Goal: Information Seeking & Learning: Check status

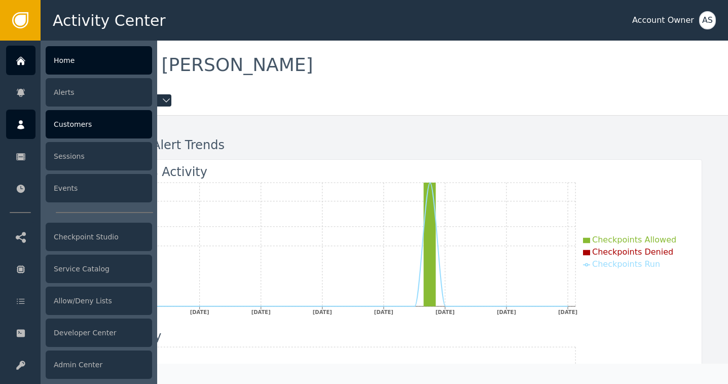
click at [68, 123] on div "Customers" at bounding box center [99, 124] width 106 height 28
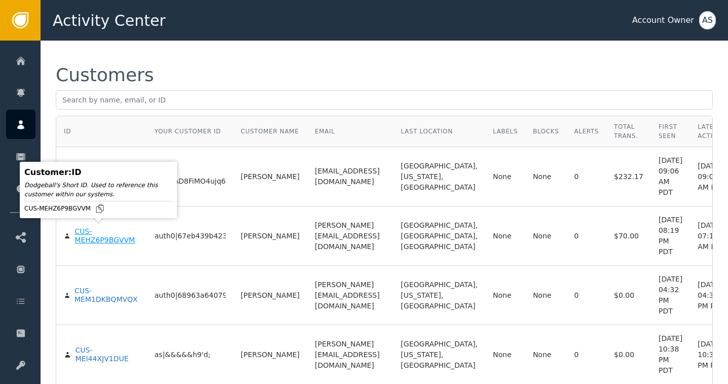
click at [83, 236] on div "CUS-MEHZ6P9BGVVM" at bounding box center [107, 236] width 64 height 18
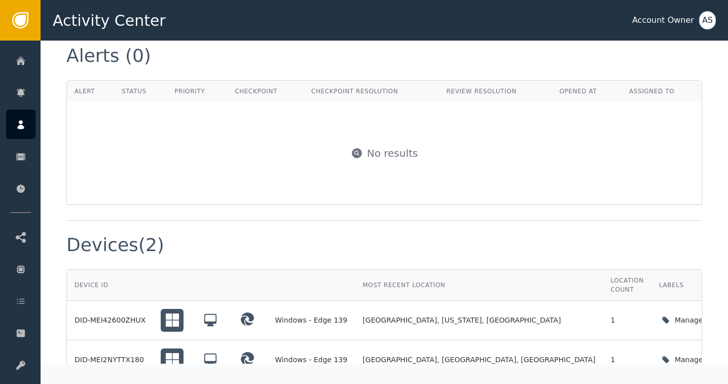
scroll to position [666, 0]
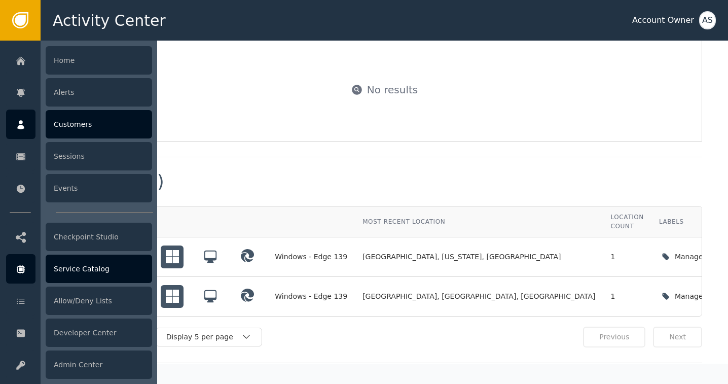
click at [80, 266] on div "Service Catalog" at bounding box center [99, 268] width 106 height 28
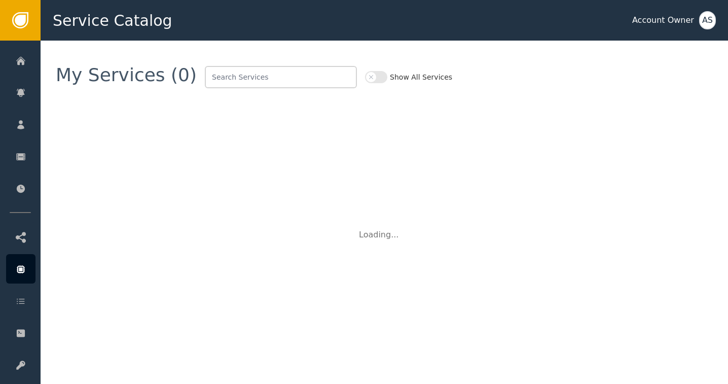
click at [365, 78] on button "Show All Services" at bounding box center [376, 77] width 22 height 12
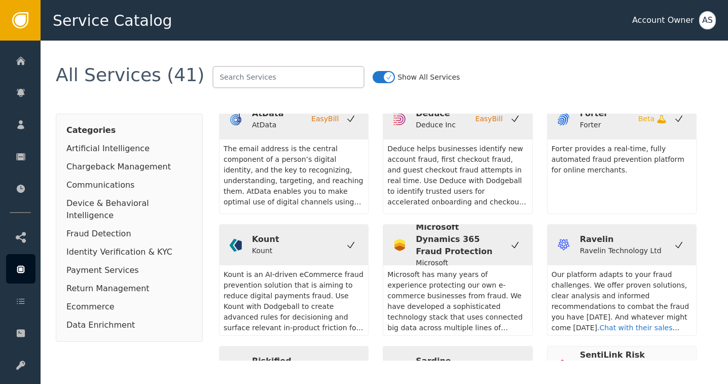
scroll to position [868, 0]
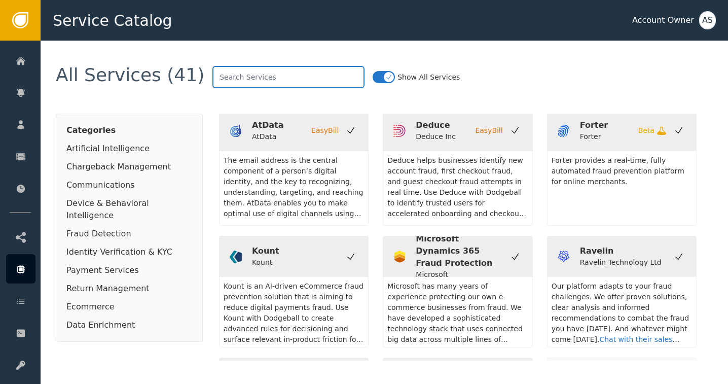
click at [216, 76] on input "text" at bounding box center [288, 77] width 152 height 22
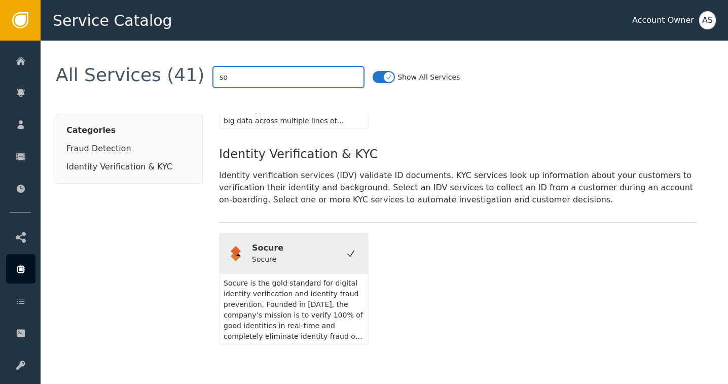
scroll to position [0, 0]
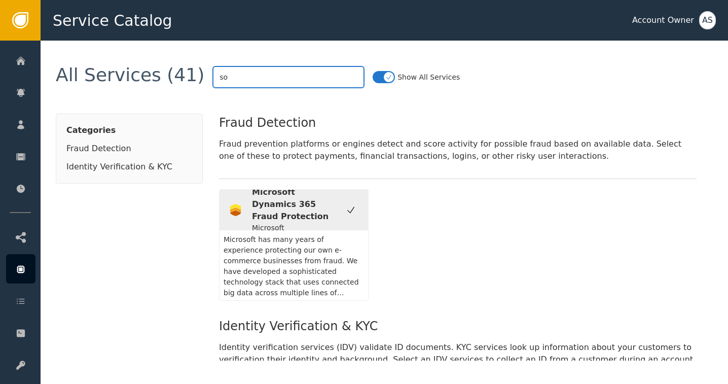
type input "s"
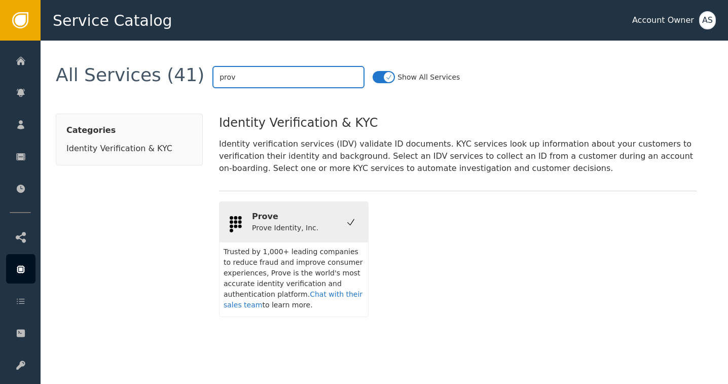
type input "prov"
click at [405, 224] on div "Prove Prove Identity, Inc. Trusted by 1,000+ leading companies to reduce fraud …" at bounding box center [457, 259] width 477 height 116
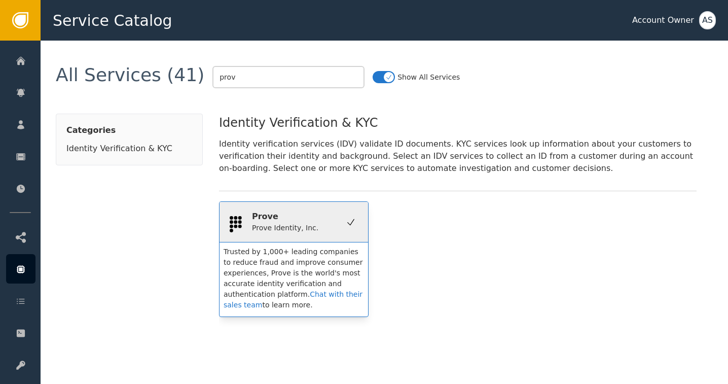
click at [270, 223] on div "Prove Identity, Inc." at bounding box center [285, 228] width 66 height 11
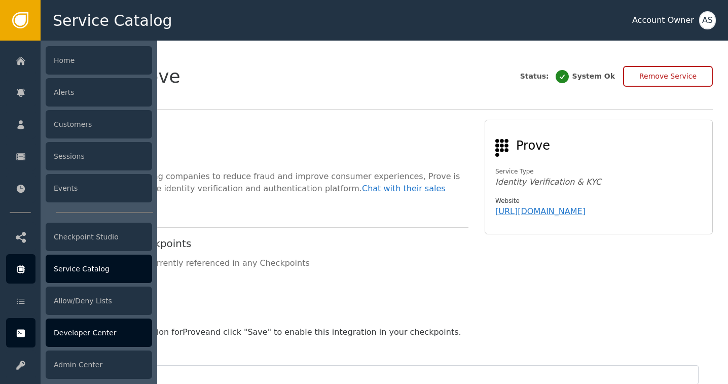
click at [24, 329] on icon at bounding box center [21, 332] width 10 height 11
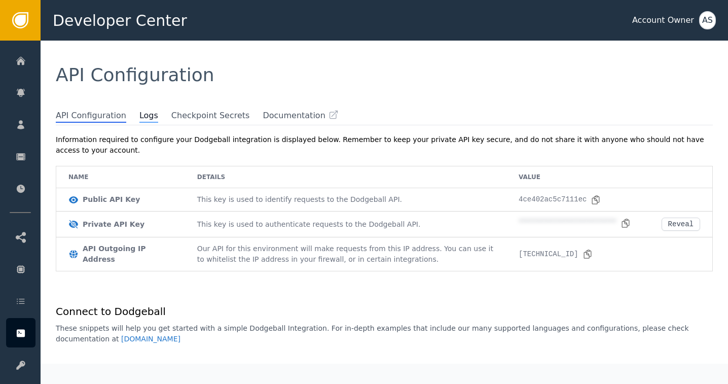
click at [139, 119] on span "Logs" at bounding box center [148, 115] width 19 height 13
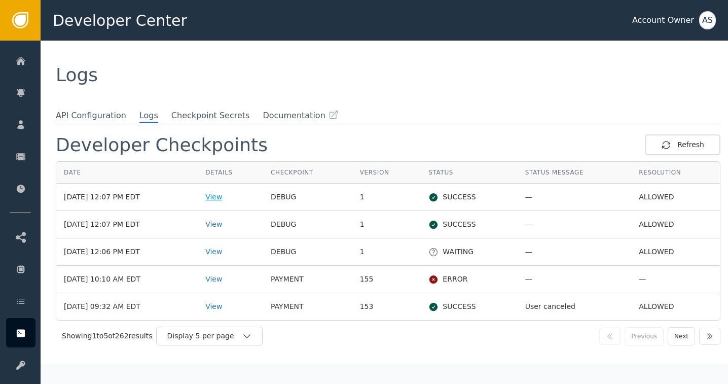
click at [227, 198] on div "View" at bounding box center [230, 197] width 50 height 11
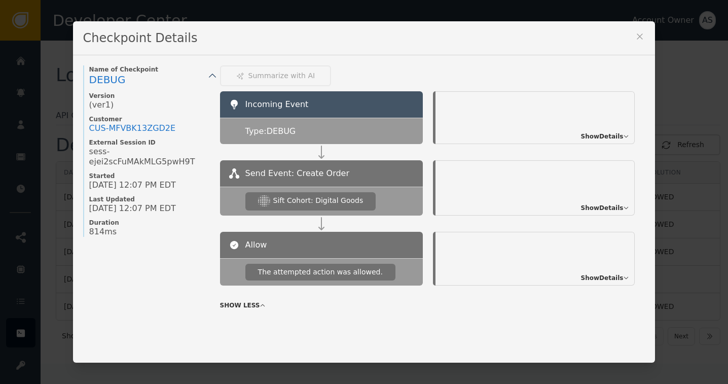
click at [637, 34] on icon at bounding box center [640, 36] width 10 height 10
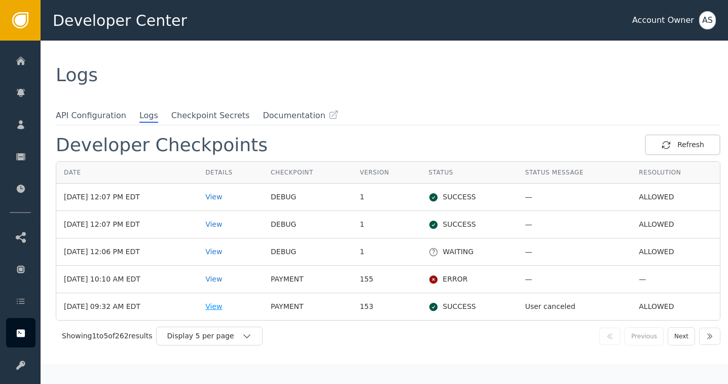
click at [230, 304] on div "View" at bounding box center [230, 306] width 50 height 11
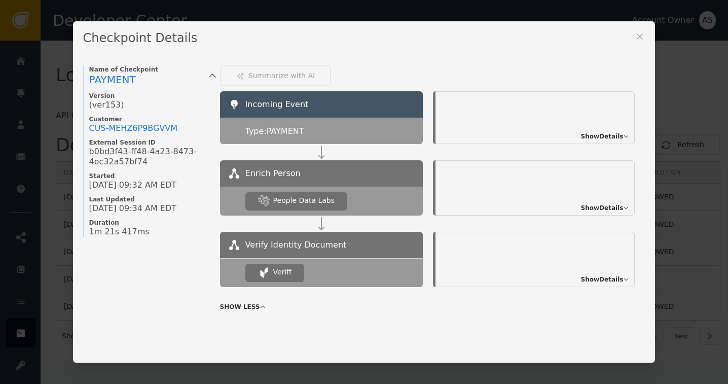
click at [636, 34] on icon at bounding box center [640, 36] width 10 height 10
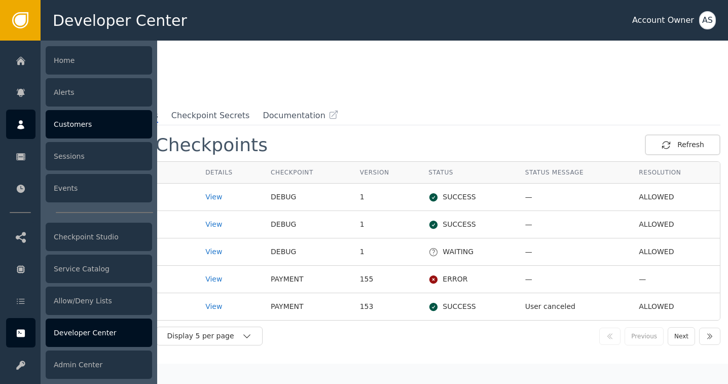
click at [71, 123] on div "Customers" at bounding box center [99, 124] width 106 height 28
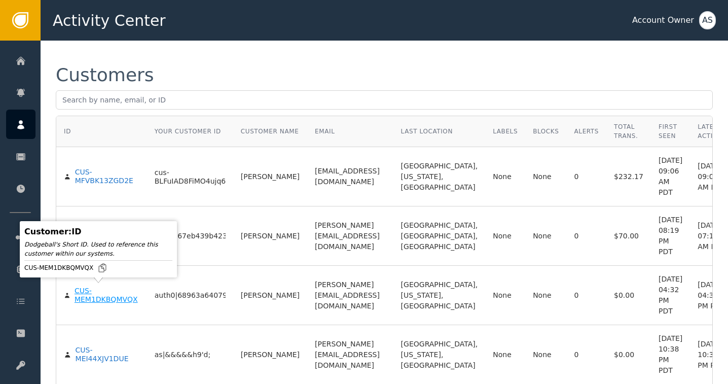
click at [86, 295] on div "CUS-MEM1DKBQMVQX" at bounding box center [107, 295] width 65 height 18
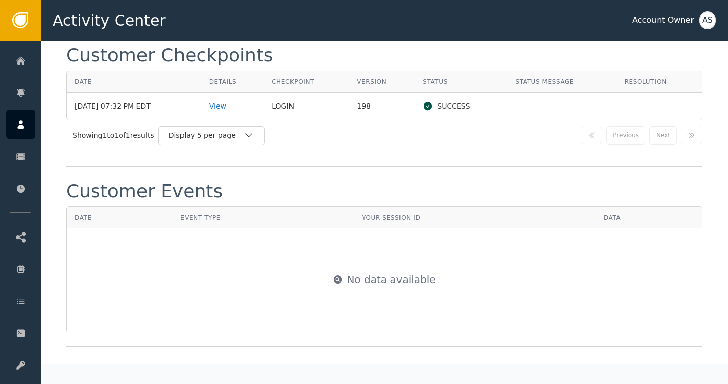
scroll to position [1125, 0]
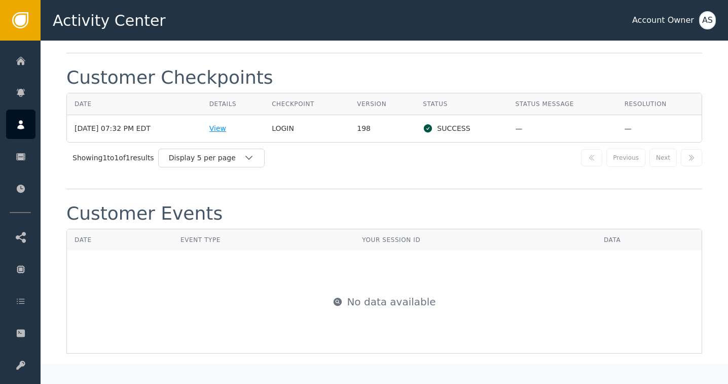
click at [227, 124] on div "View" at bounding box center [232, 128] width 47 height 11
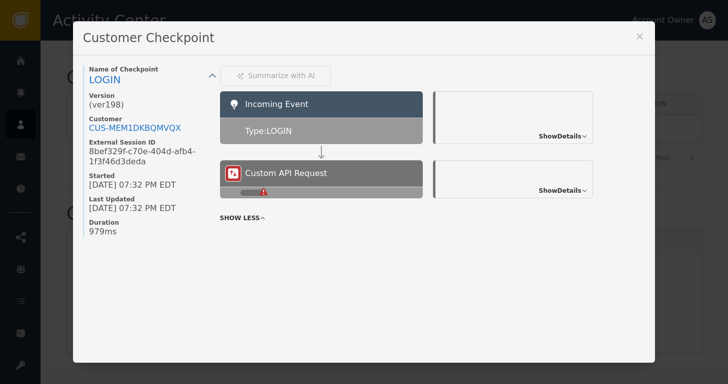
click at [637, 35] on icon at bounding box center [640, 37] width 6 height 6
